Goal: Task Accomplishment & Management: Manage account settings

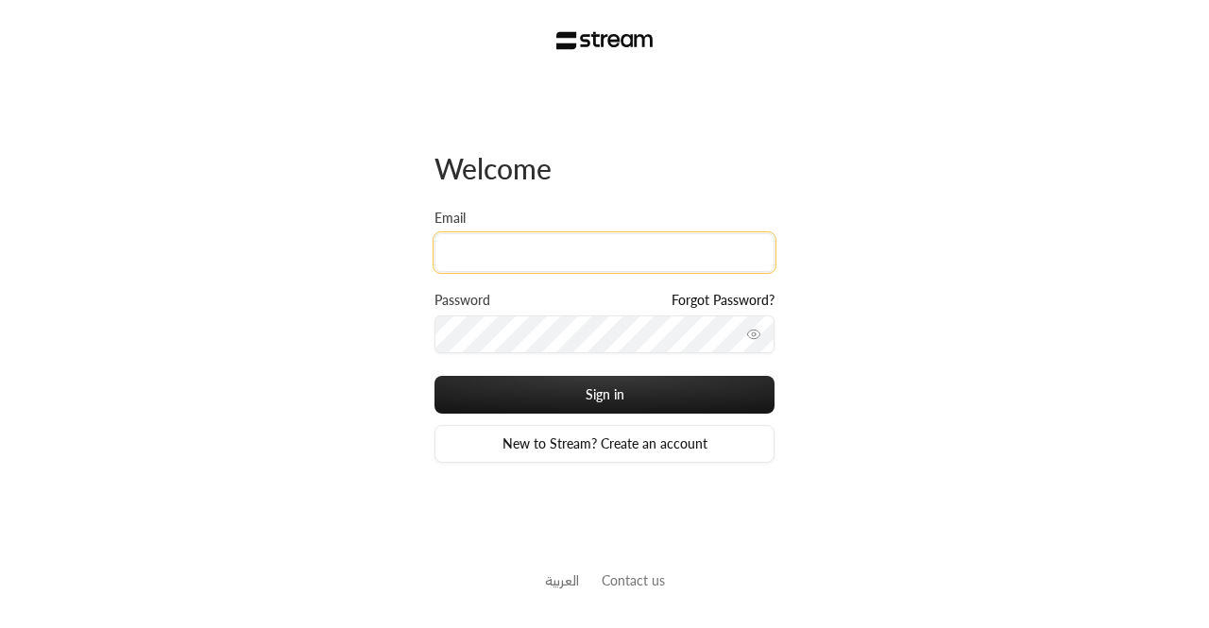
click at [657, 238] on input "Email" at bounding box center [604, 252] width 340 height 39
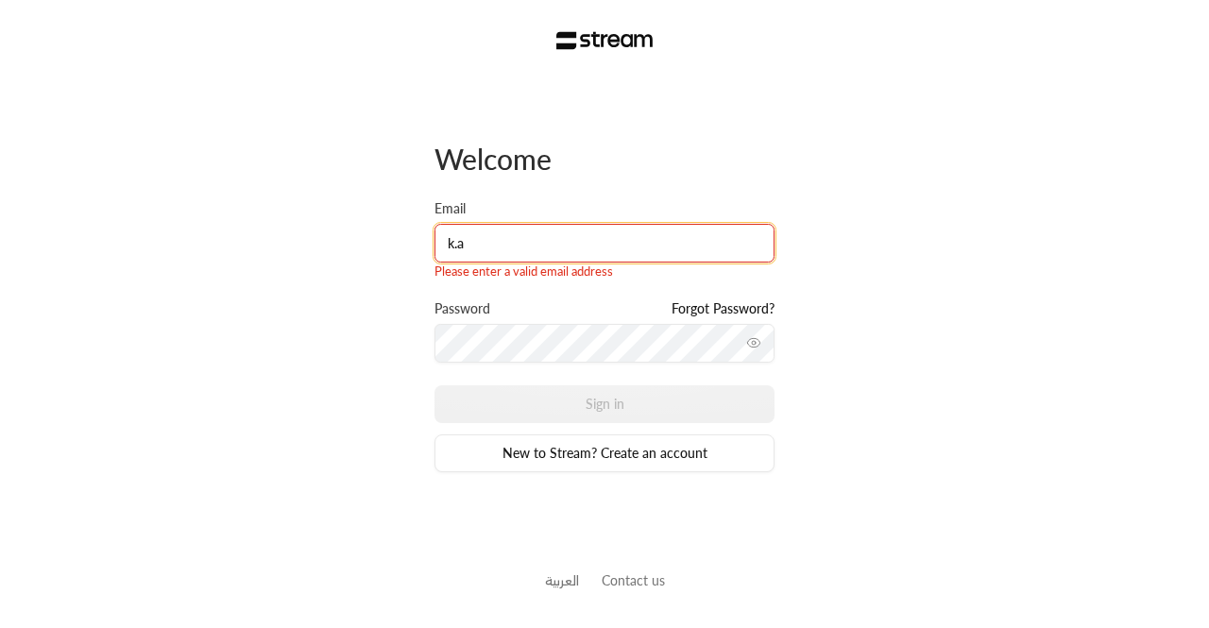
type input "[PERSON_NAME][EMAIL_ADDRESS][DOMAIN_NAME]"
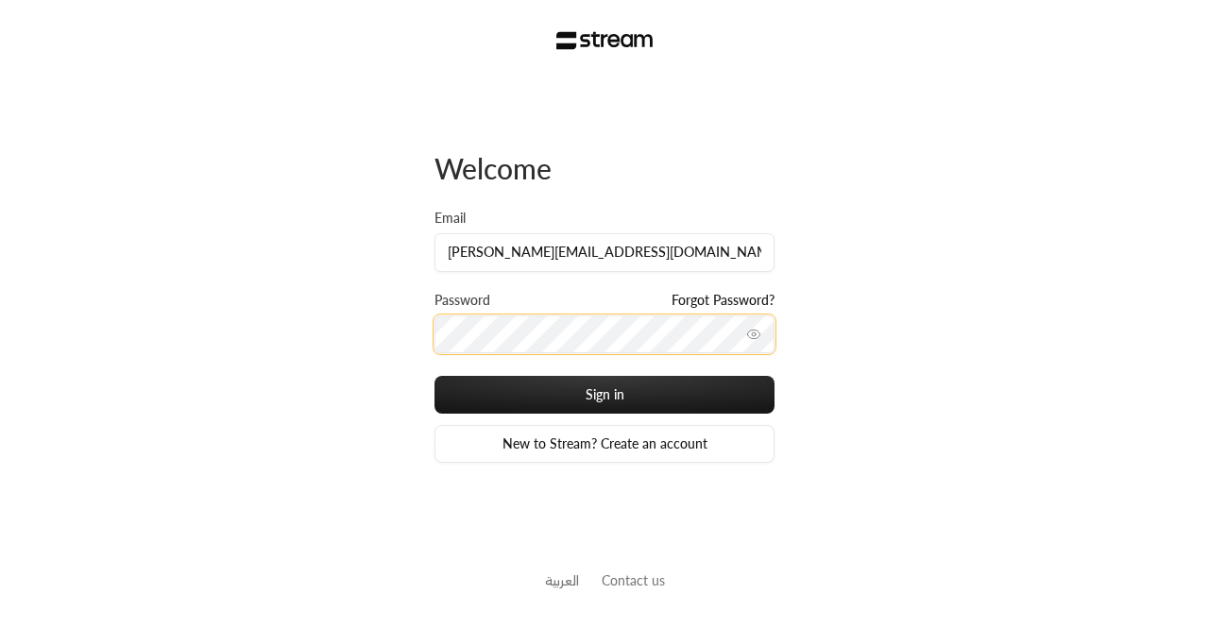
click at [434, 376] on button "Sign in" at bounding box center [604, 395] width 340 height 38
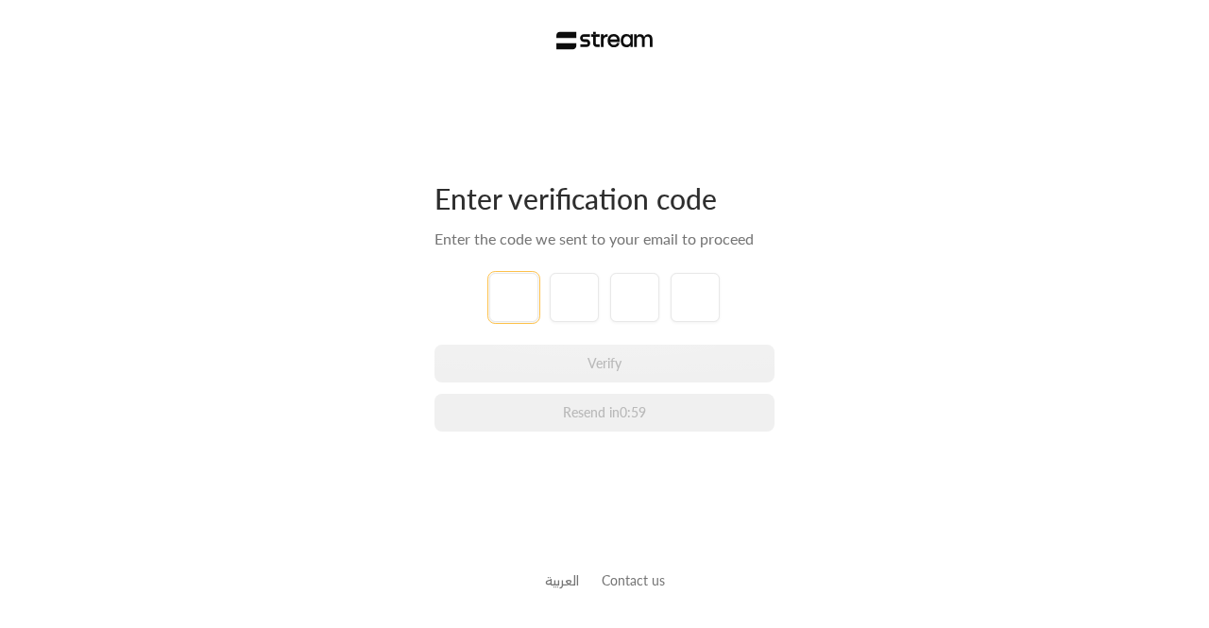
type input "1"
type input "2"
type input "3"
type input "4"
